Goal: Communication & Community: Ask a question

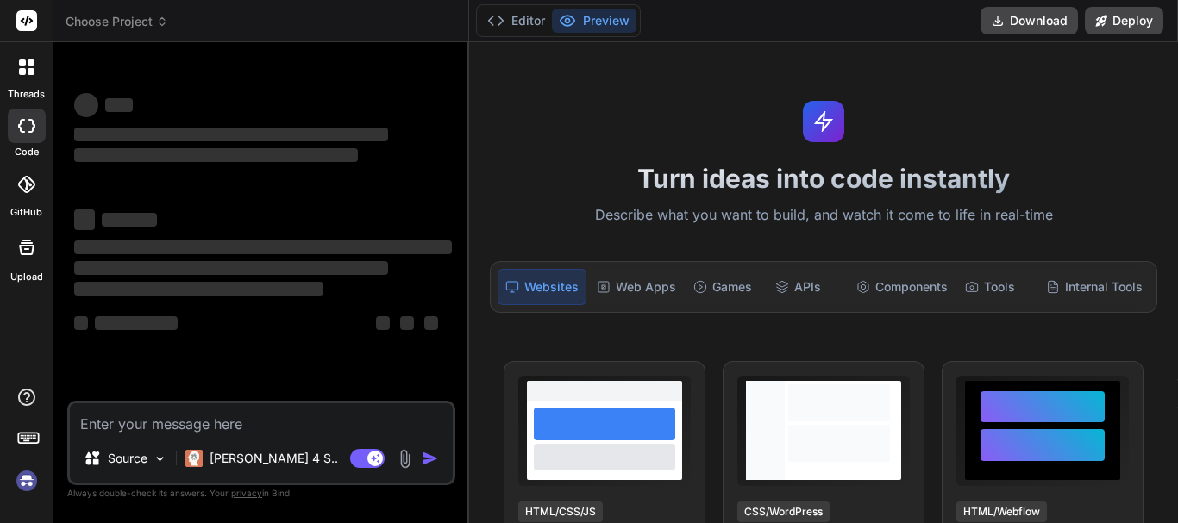
type textarea "p"
type textarea "x"
type textarea "pr"
type textarea "x"
type textarea "pre"
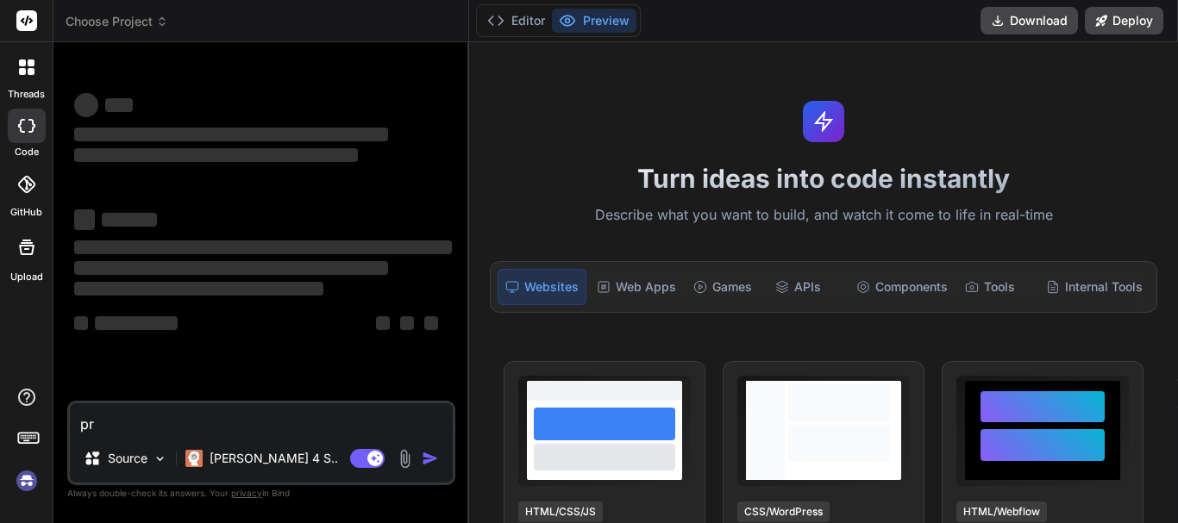
type textarea "x"
type textarea "prep"
type textarea "x"
type textarea "prepa"
type textarea "x"
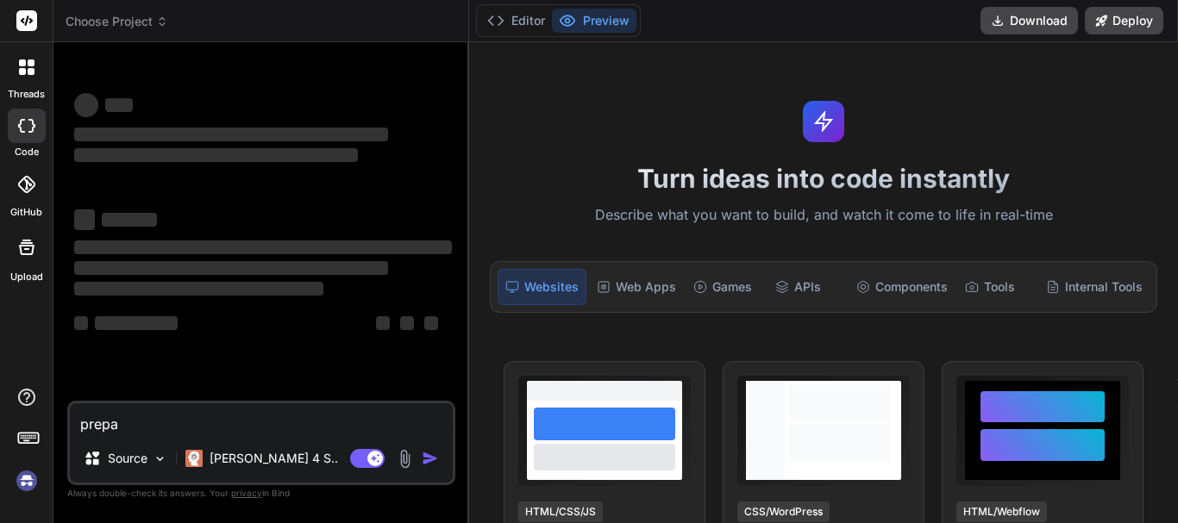
type textarea "prepar"
type textarea "x"
type textarea "prepare"
type textarea "x"
type textarea "prepare"
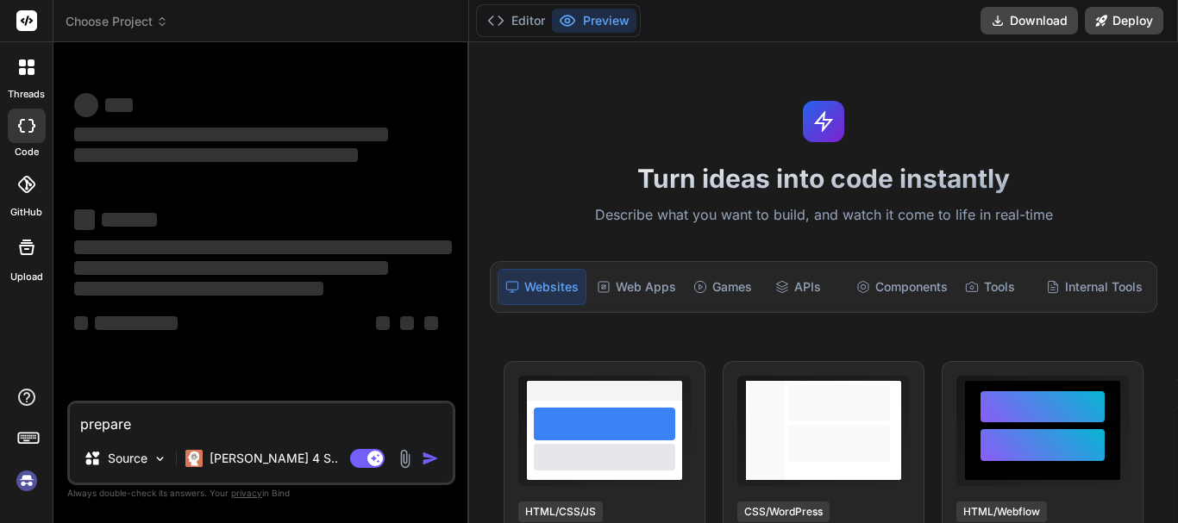
type textarea "x"
type textarea "prepare m"
type textarea "x"
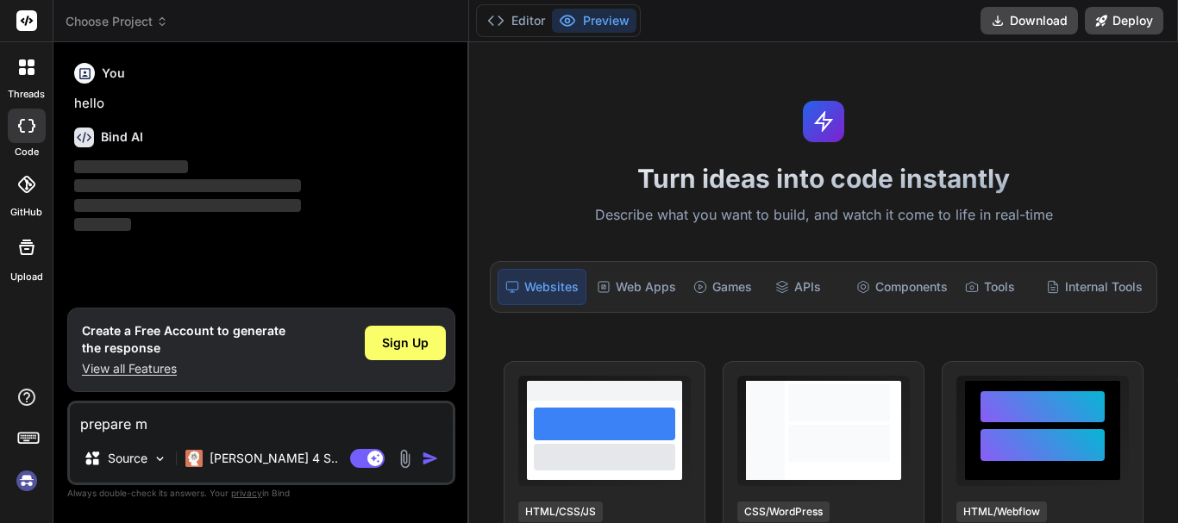
type textarea "prepare mi"
type textarea "x"
type textarea "prepare min"
type textarea "x"
type textarea "prepare minu"
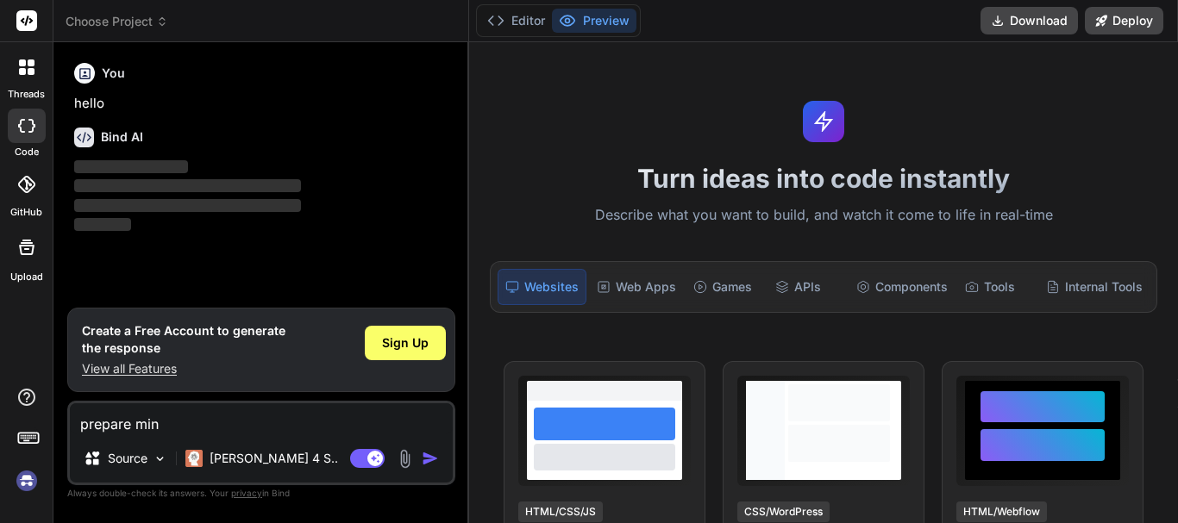
type textarea "x"
type textarea "prepare minut"
type textarea "x"
type textarea "prepare minute"
type textarea "x"
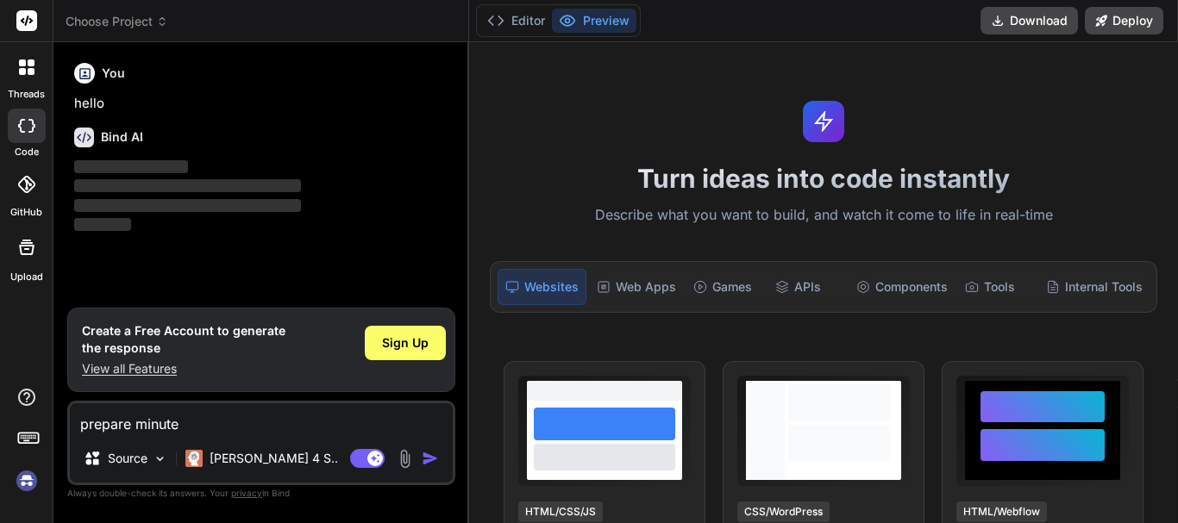
type textarea "prepare minutes"
type textarea "x"
type textarea "prepare minutes"
type textarea "x"
type textarea "prepare minutes o"
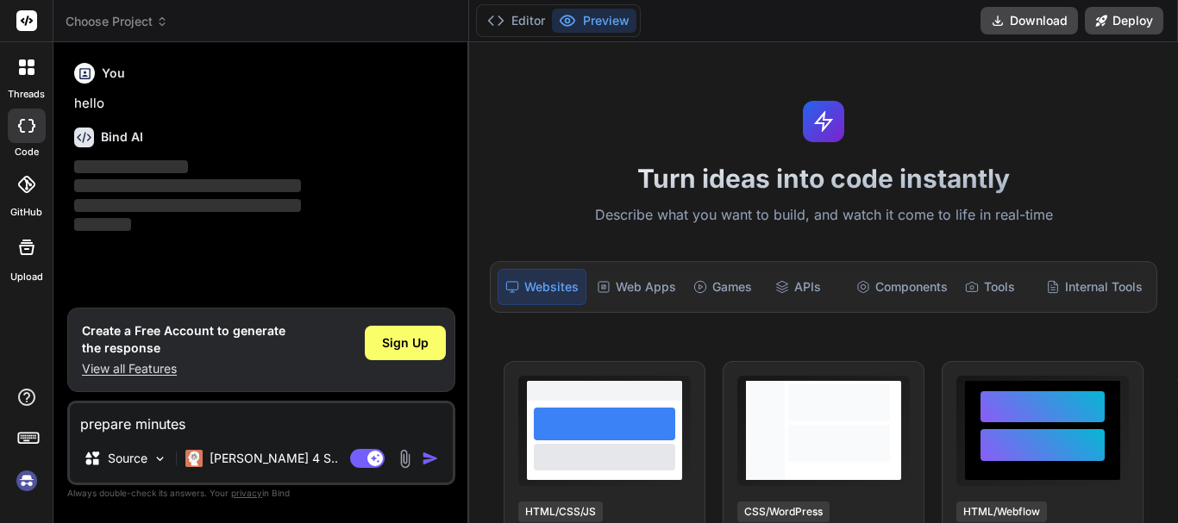
type textarea "x"
type textarea "prepare minutes of"
type textarea "x"
type textarea "prepare minutes of"
type textarea "x"
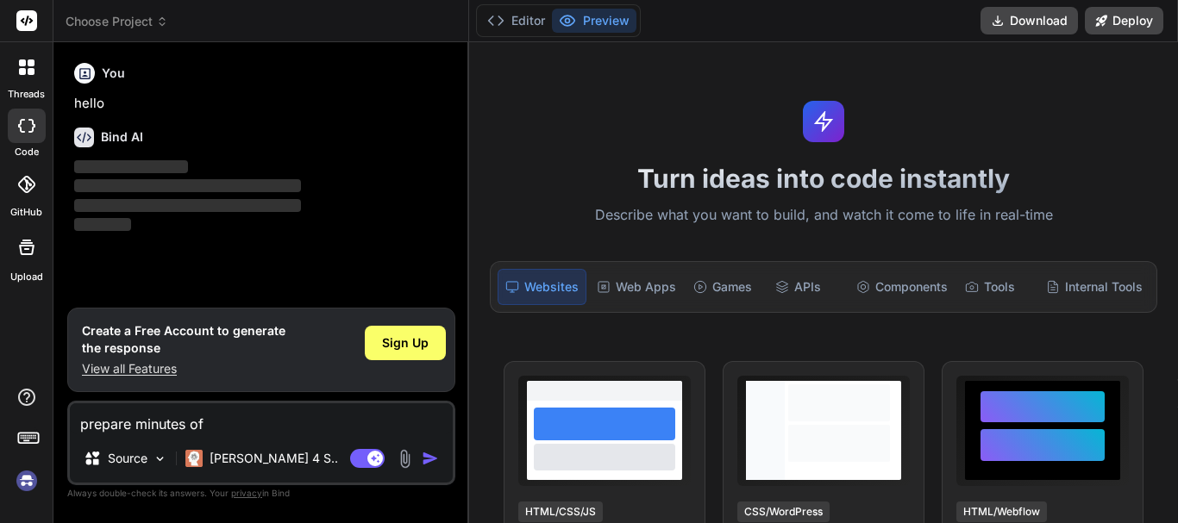
type textarea "prepare minutes of m"
type textarea "x"
type textarea "prepare minutes of me"
type textarea "x"
type textarea "prepare minutes of mee"
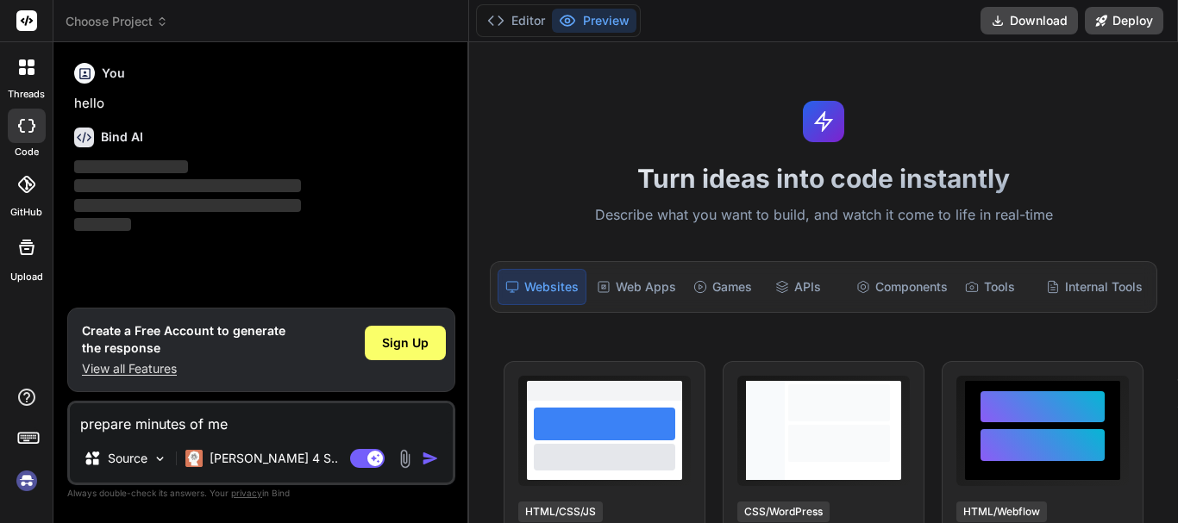
type textarea "x"
type textarea "prepare minutes of meet"
type textarea "x"
type textarea "prepare minutes of meeti"
type textarea "x"
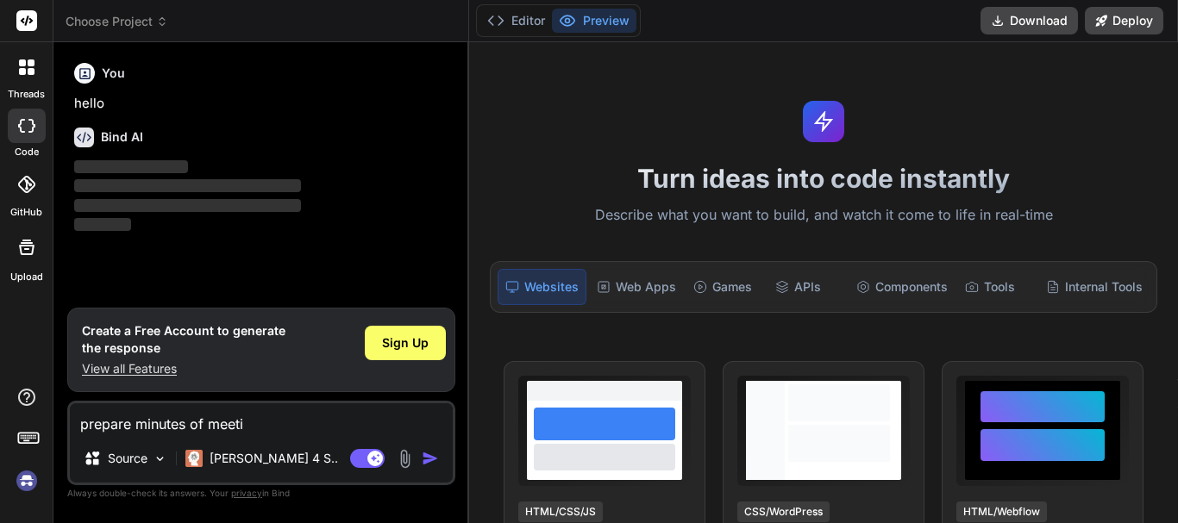
type textarea "prepare minutes of meetin"
type textarea "x"
type textarea "prepare minutes of meeting"
type textarea "x"
type textarea "prepare minutes of meeting"
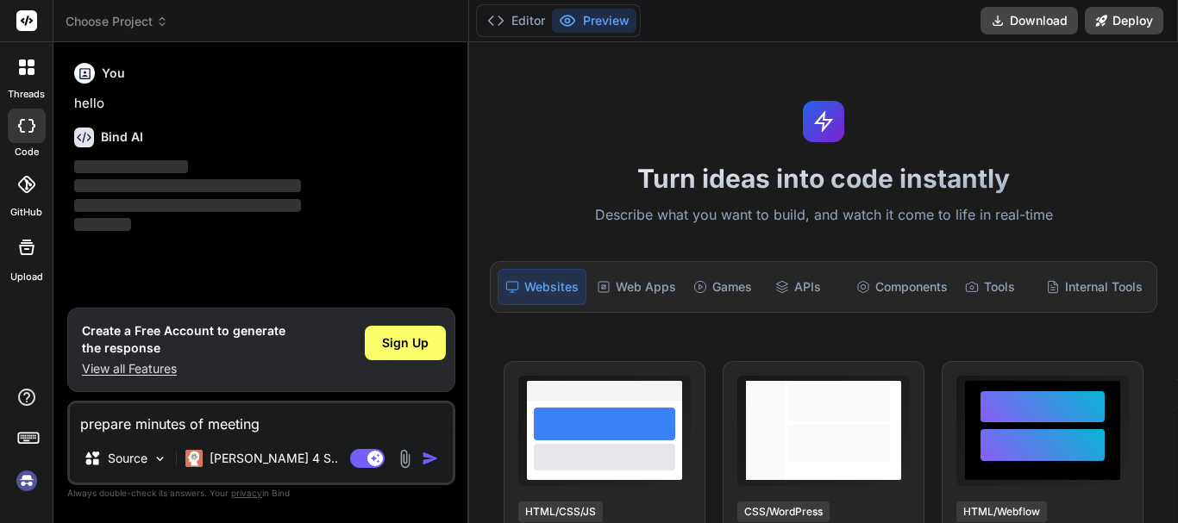
type textarea "x"
type textarea "prepare minutes of meeting f"
type textarea "x"
type textarea "prepare minutes of meeting fo"
type textarea "x"
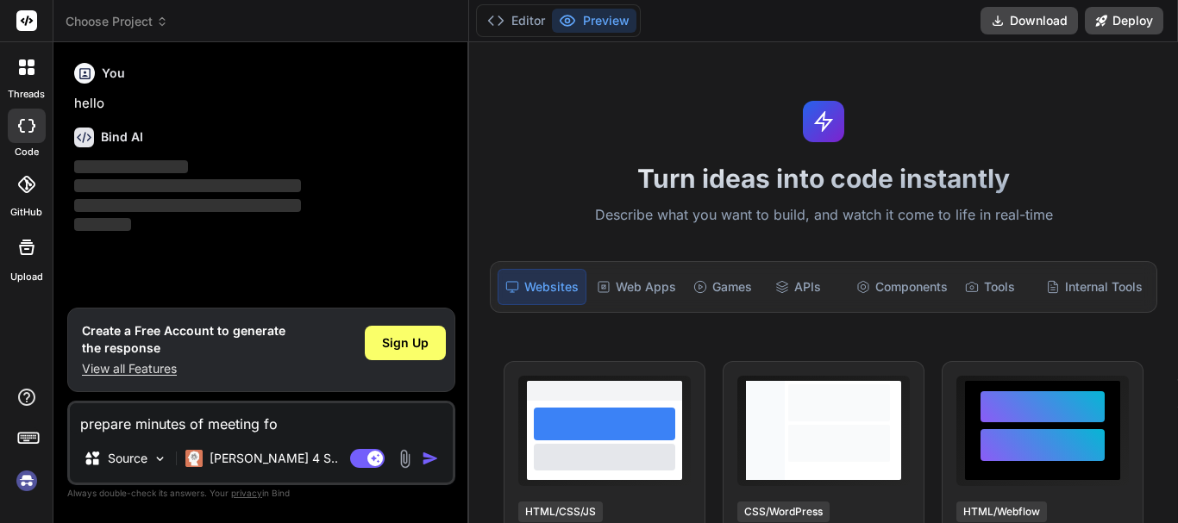
type textarea "prepare minutes of meeting for"
type textarea "x"
type textarea "prepare minutes of meeting for"
type textarea "x"
type textarea "prepare minutes of meeting for b"
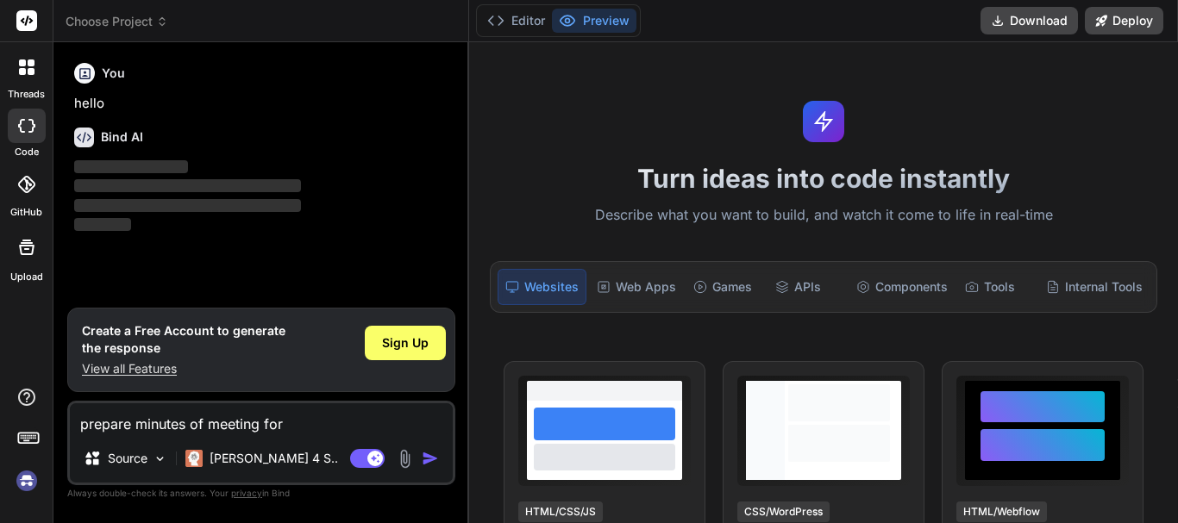
type textarea "x"
type textarea "prepare minutes of meeting for be"
type textarea "x"
type textarea "prepare minutes of meeting for bel"
type textarea "x"
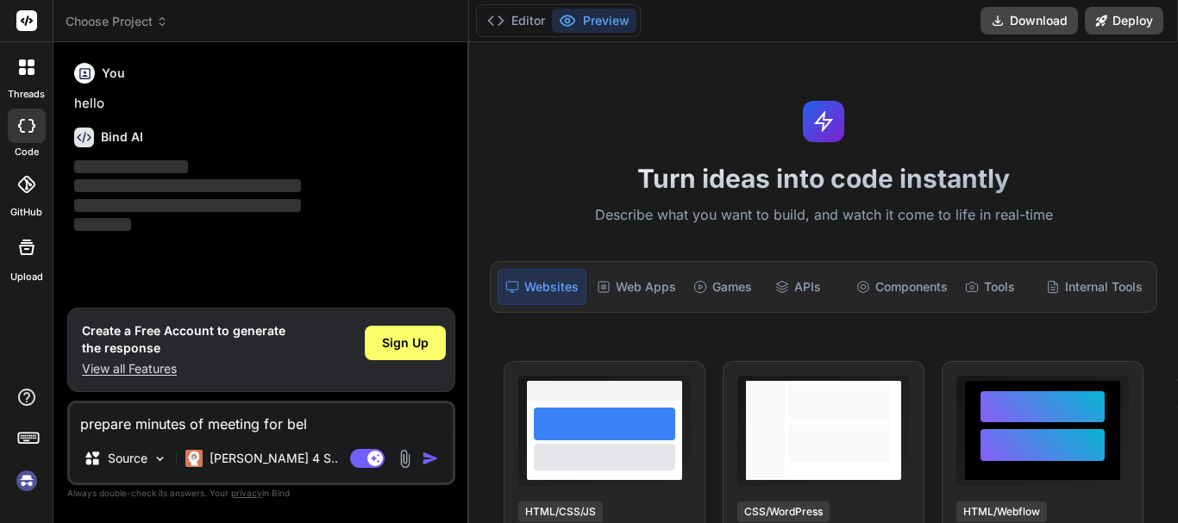
type textarea "prepare minutes of meeting for belo"
type textarea "x"
type textarea "prepare minutes of meeting for below"
type textarea "x"
type textarea "prepare minutes of meeting for below"
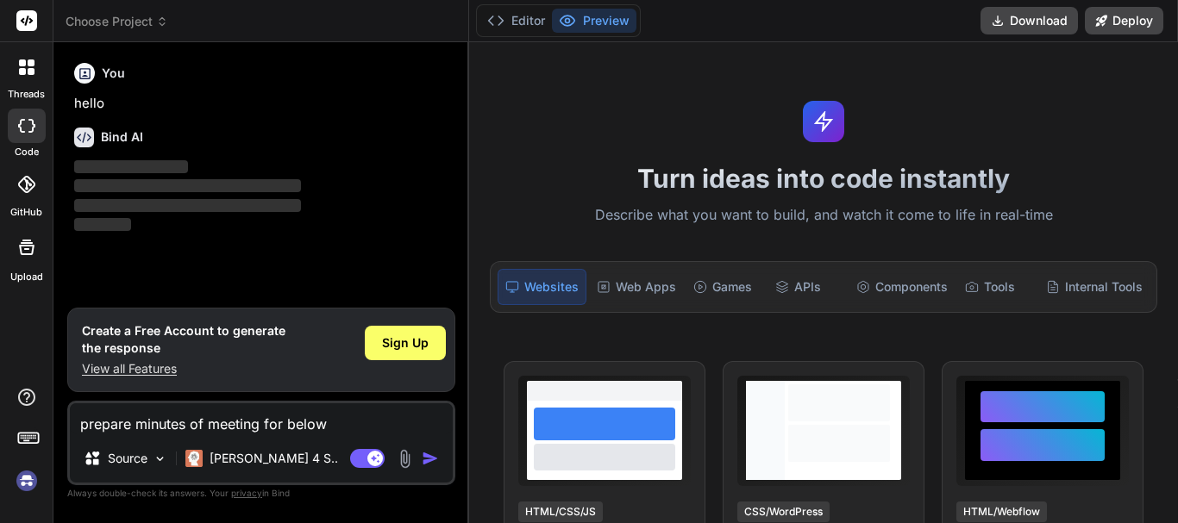
type textarea "x"
type textarea "prepare minutes of meeting for below c"
type textarea "x"
type textarea "prepare minutes of meeting for below ch"
type textarea "x"
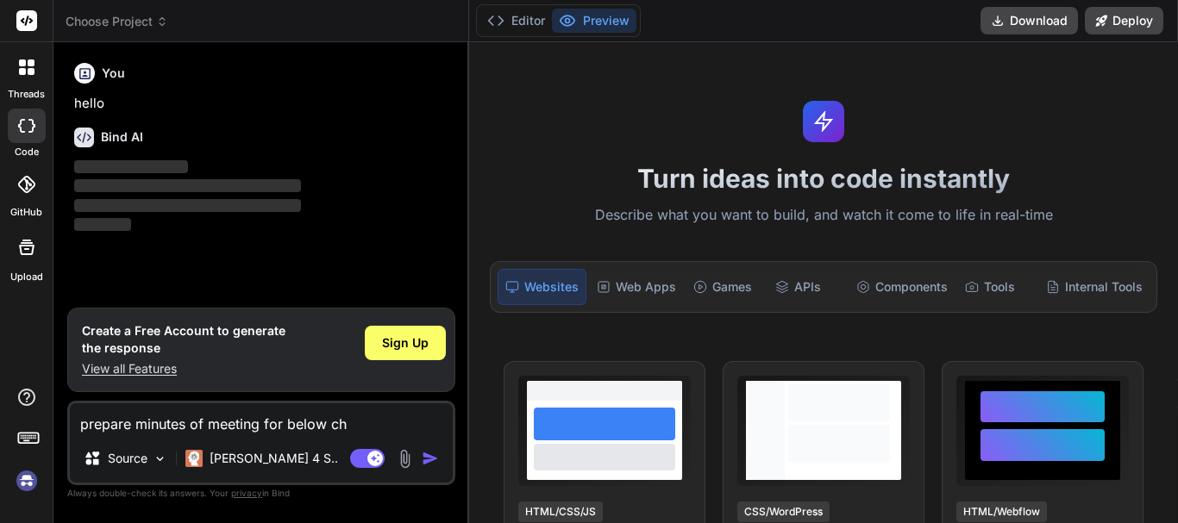
type textarea "prepare minutes of meeting for below cha"
type textarea "x"
type textarea "prepare minutes of meeting for below chat"
type textarea "x"
type textarea "prepare minutes of meeting for below chat"
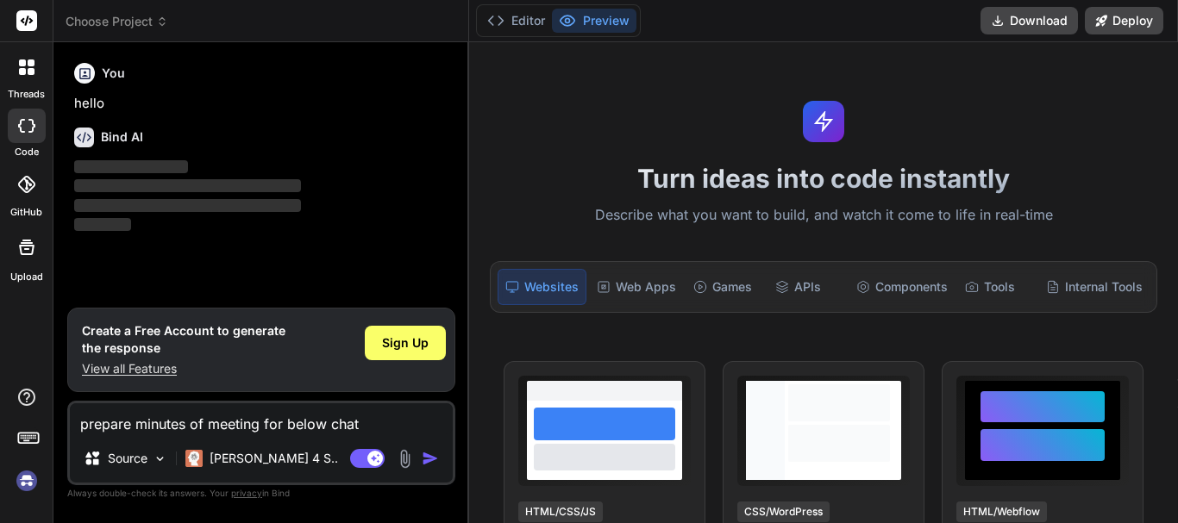
type textarea "x"
type textarea "prepare minutes of meeting for below chat '"
type textarea "x"
type textarea "prepare minutes of meeting for below chat ''"
type textarea "x"
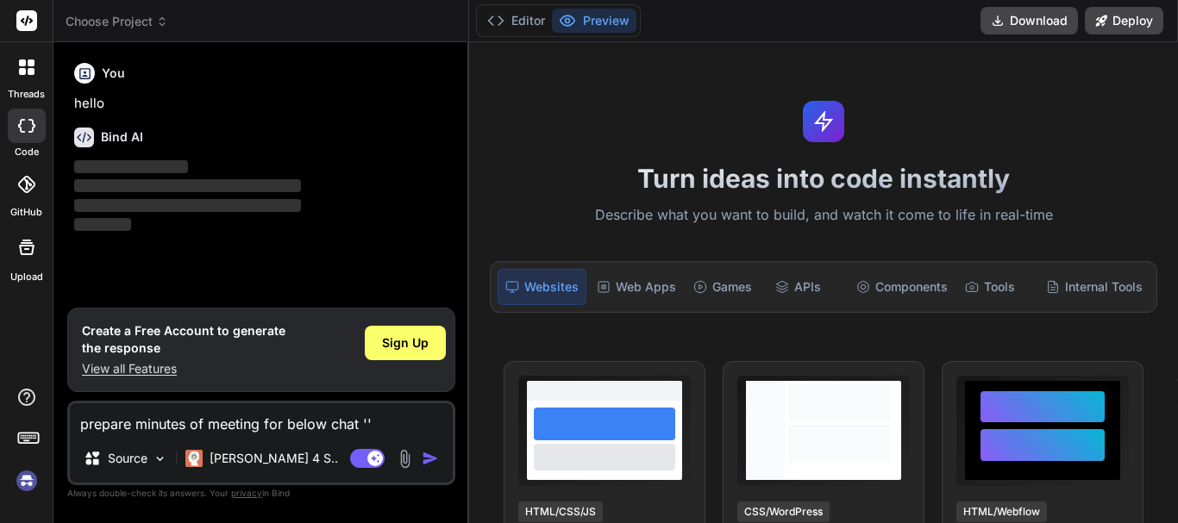
type textarea "prepare minutes of meeting for below chat 'Hello! Hey? [PERSON_NAME]! Good morn…"
type textarea "x"
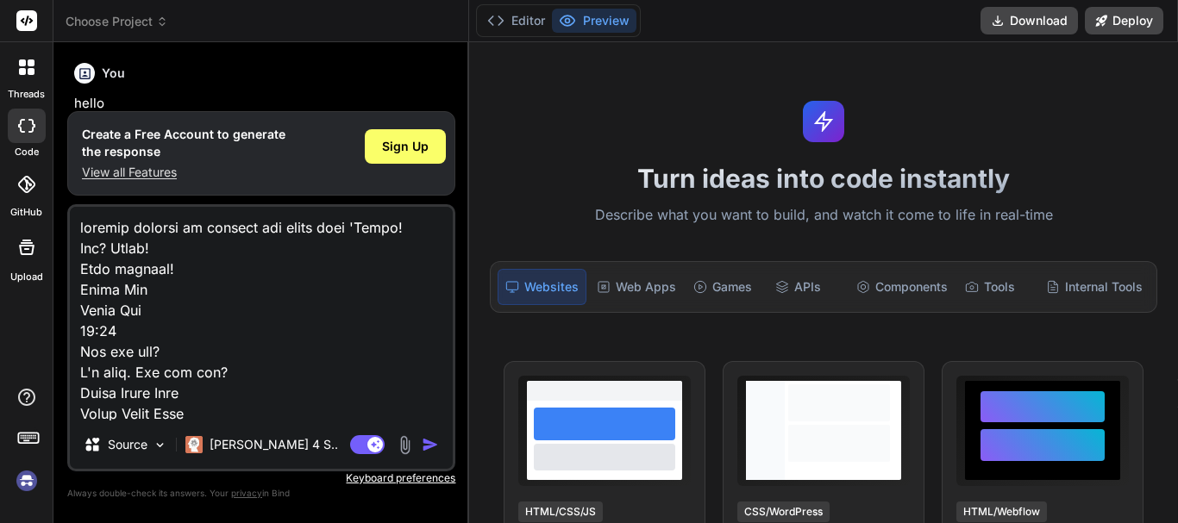
scroll to position [2154, 0]
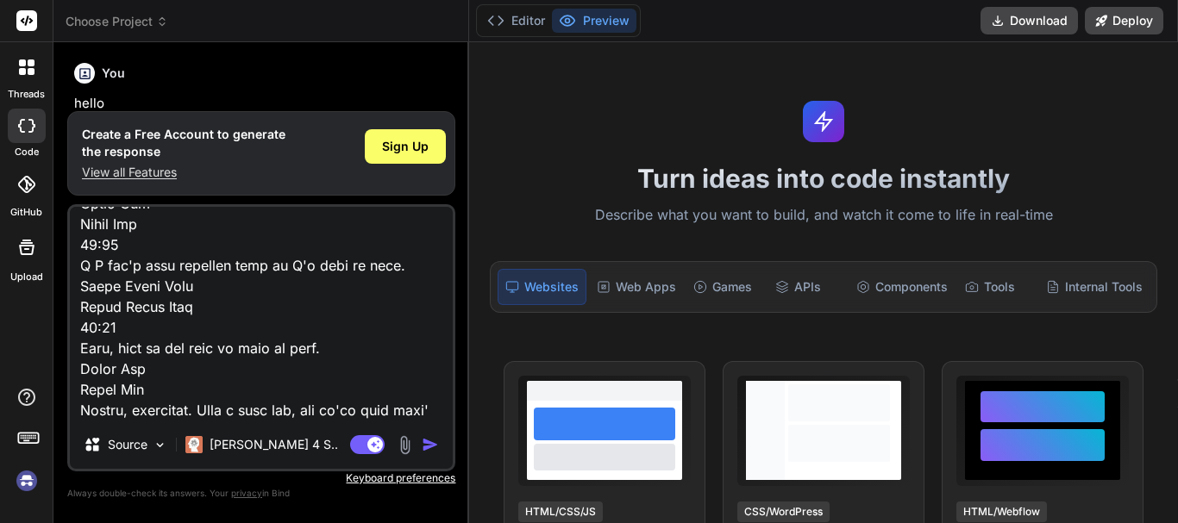
type textarea "prepare minutes of meeting for below chat 'Hello! Hey? [PERSON_NAME]! Good morn…"
click at [433, 447] on img "button" at bounding box center [430, 444] width 17 height 17
click at [427, 446] on img "button" at bounding box center [430, 444] width 17 height 17
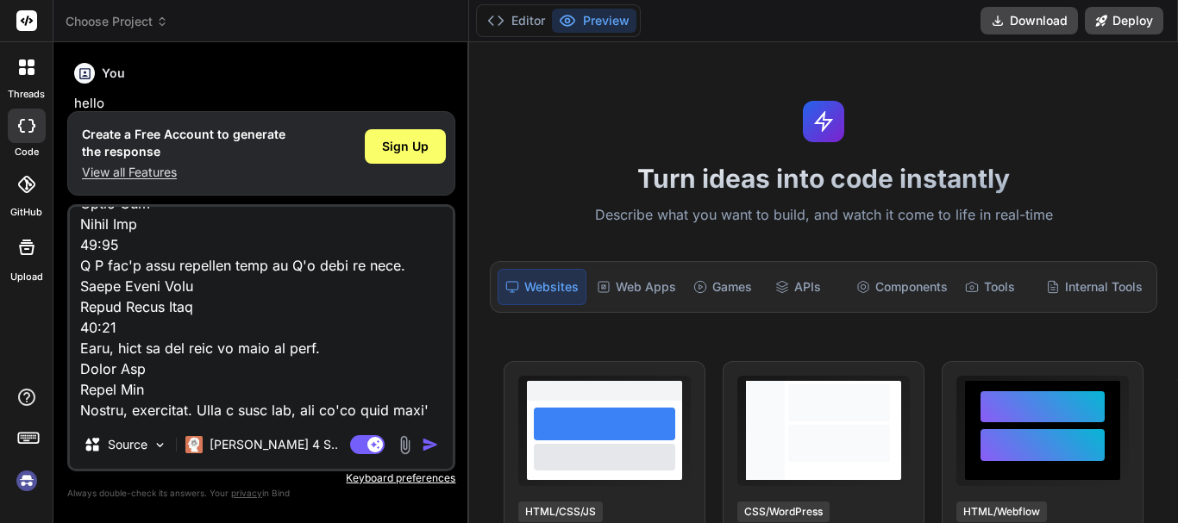
click at [427, 446] on img "button" at bounding box center [430, 444] width 17 height 17
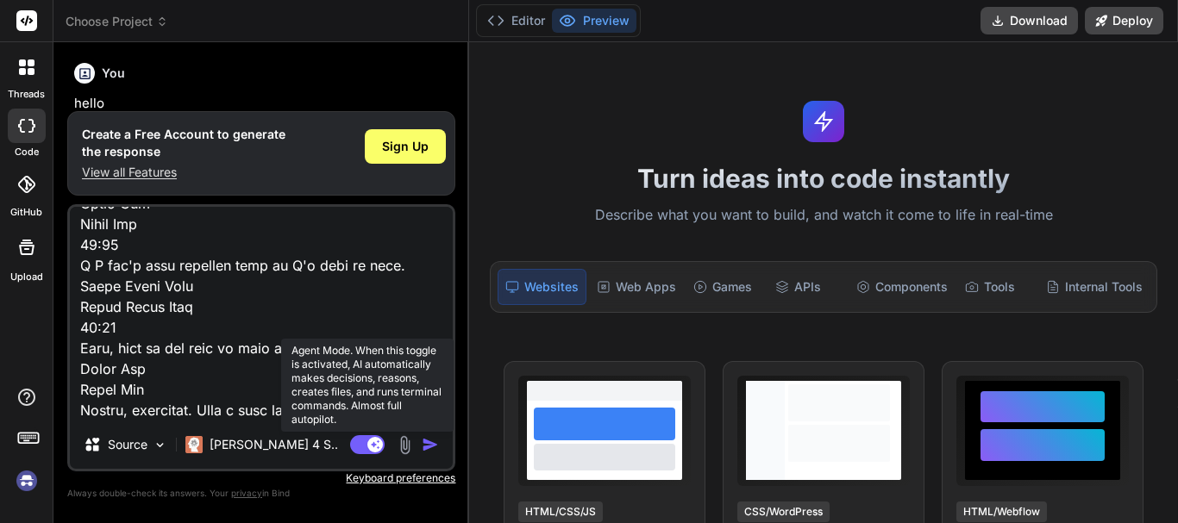
click at [371, 449] on rect at bounding box center [375, 445] width 16 height 16
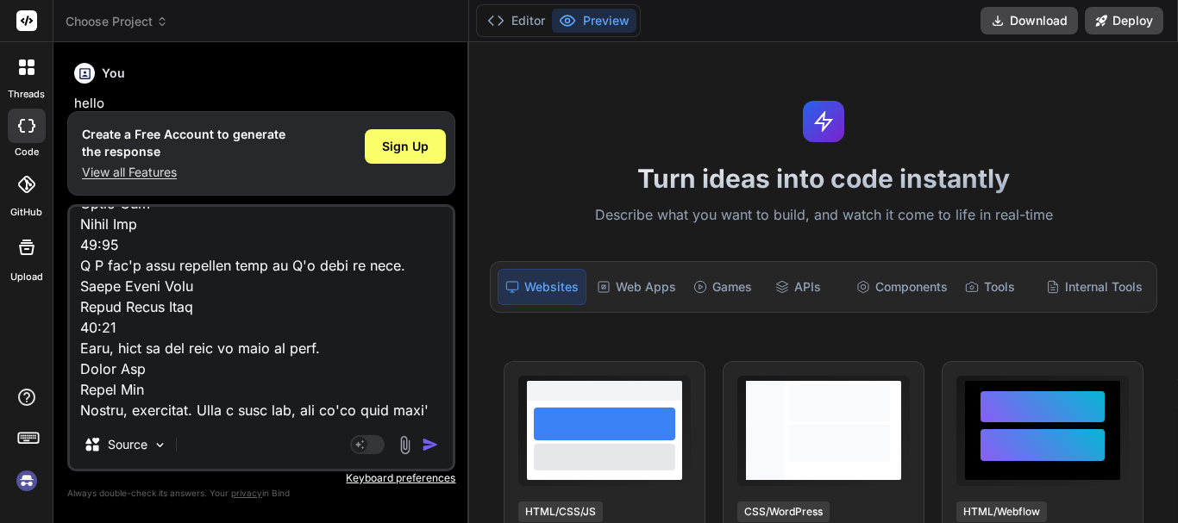
click at [422, 445] on img "button" at bounding box center [430, 444] width 17 height 17
click at [427, 445] on img "button" at bounding box center [430, 444] width 17 height 17
click at [153, 418] on textarea at bounding box center [261, 314] width 383 height 214
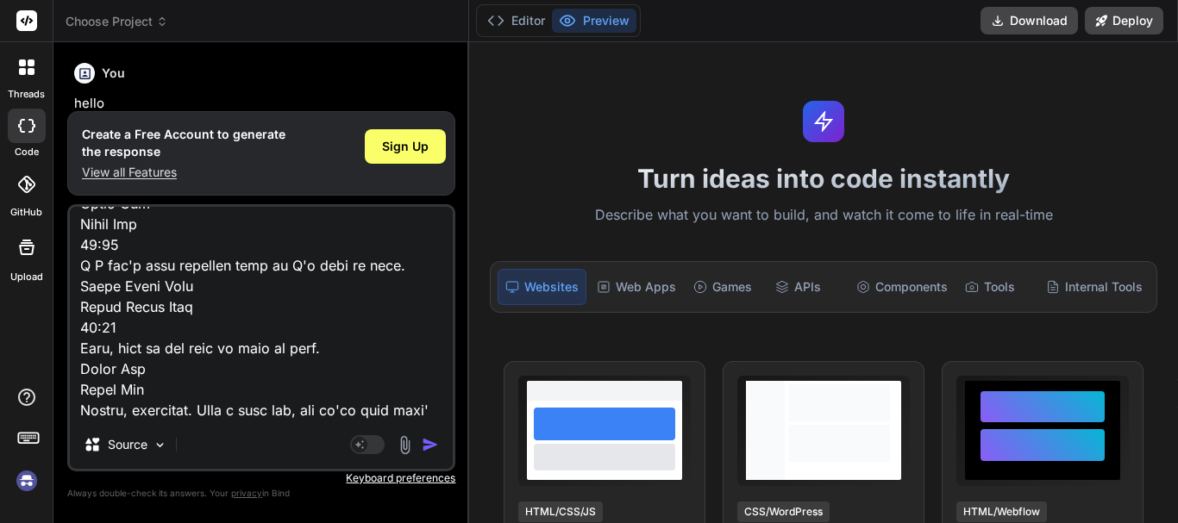
click at [424, 447] on img "button" at bounding box center [430, 444] width 17 height 17
click at [159, 447] on img at bounding box center [160, 445] width 15 height 15
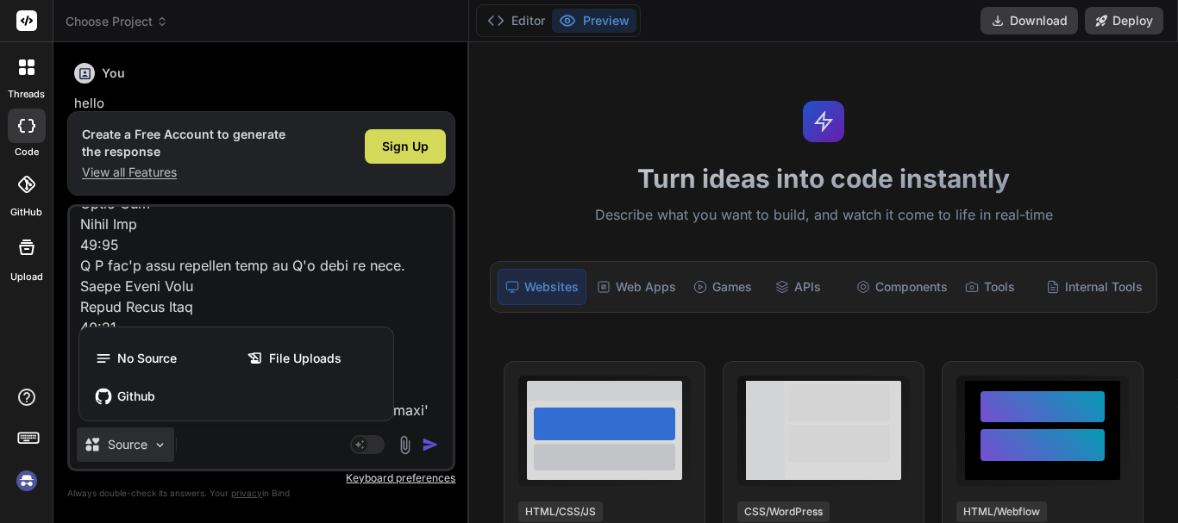
click at [222, 447] on div at bounding box center [589, 261] width 1178 height 523
type textarea "x"
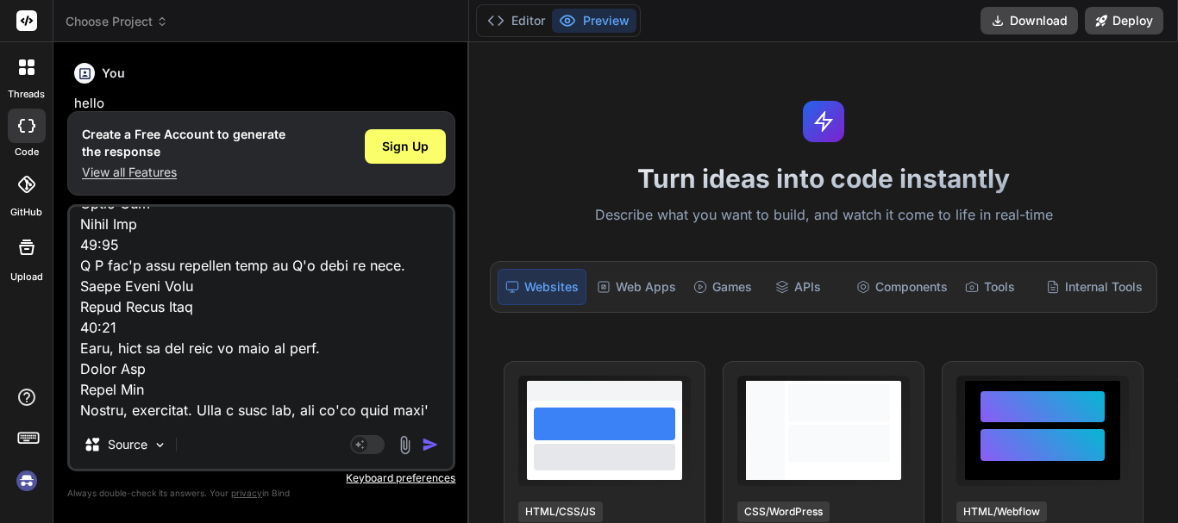
click at [425, 441] on img "button" at bounding box center [430, 444] width 17 height 17
click at [132, 416] on textarea at bounding box center [261, 314] width 383 height 214
click at [426, 445] on img "button" at bounding box center [430, 444] width 17 height 17
